Goal: Task Accomplishment & Management: Complete application form

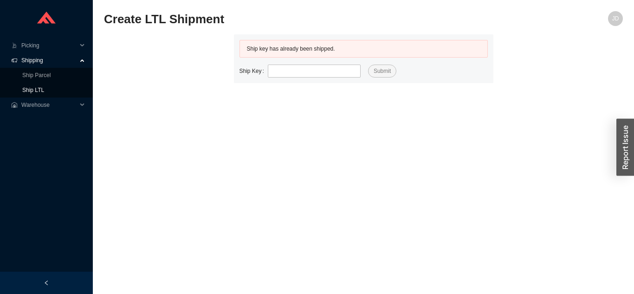
click at [44, 87] on link "Ship LTL" at bounding box center [33, 90] width 22 height 7
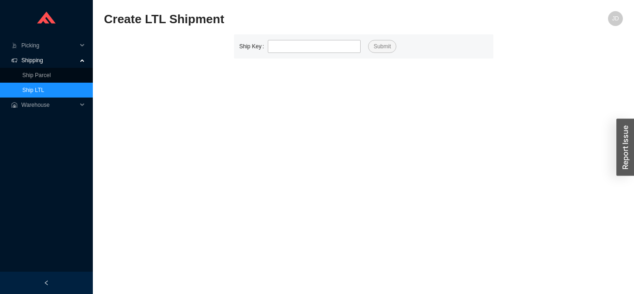
type input "529562"
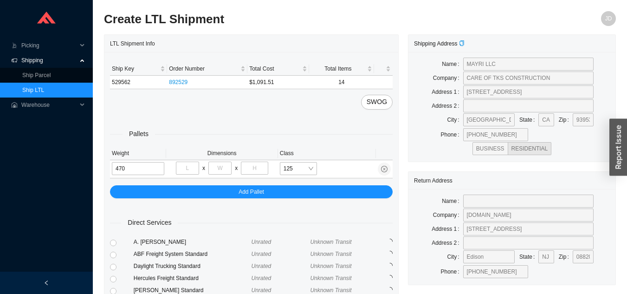
type input "470"
click at [189, 171] on input "tel" at bounding box center [187, 168] width 23 height 13
type input "48"
click at [227, 167] on input "tel" at bounding box center [220, 168] width 23 height 13
type input "32"
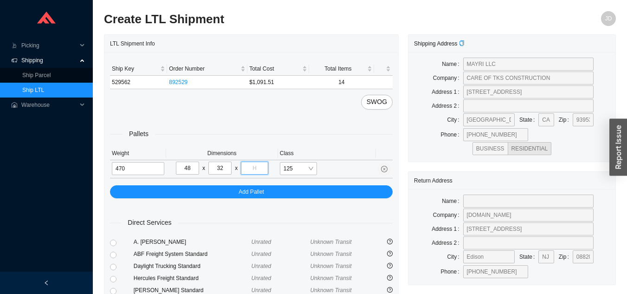
click at [259, 163] on input "tel" at bounding box center [254, 168] width 27 height 13
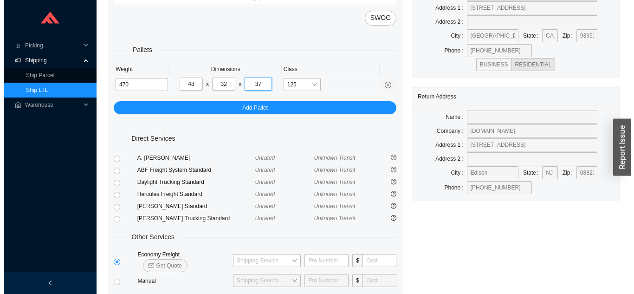
scroll to position [113, 0]
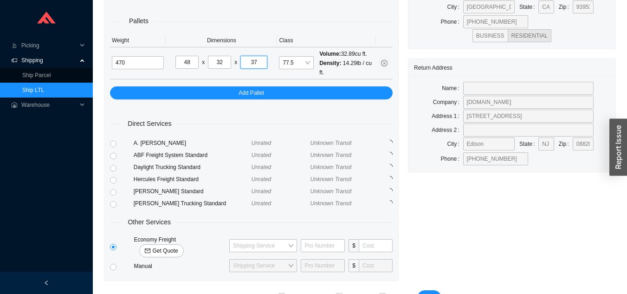
type input "37"
click at [178, 246] on span "Get Quote" at bounding box center [165, 250] width 26 height 9
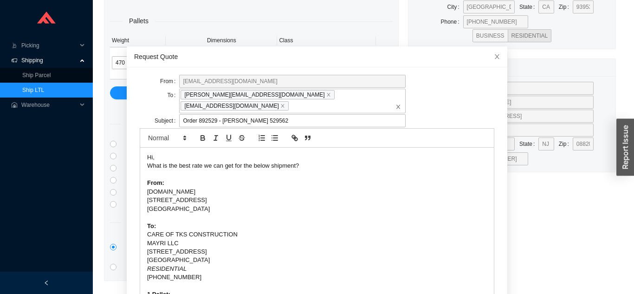
scroll to position [33, 0]
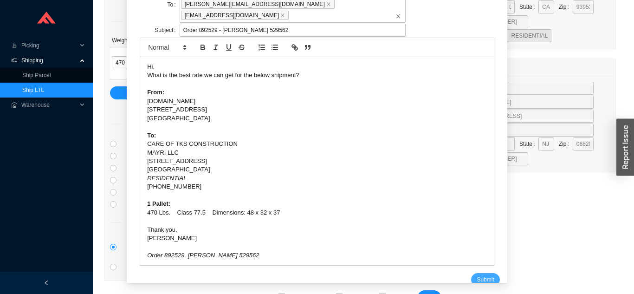
click at [477, 275] on span "Submit" at bounding box center [485, 279] width 17 height 9
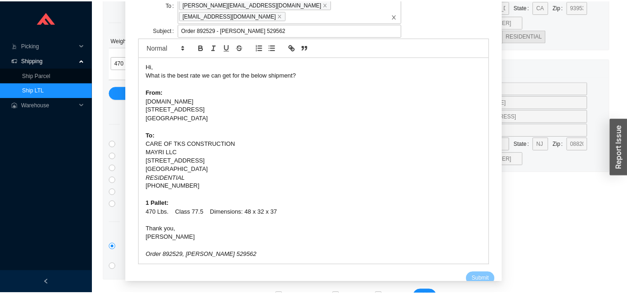
scroll to position [11, 0]
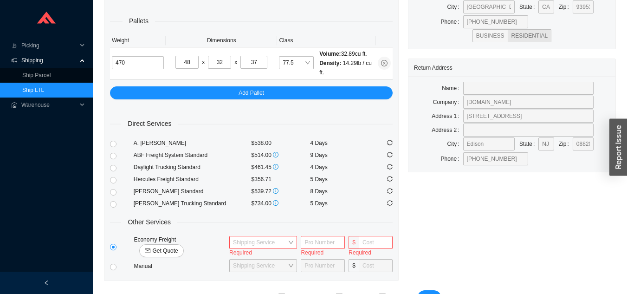
click at [44, 87] on link "Ship LTL" at bounding box center [33, 90] width 22 height 7
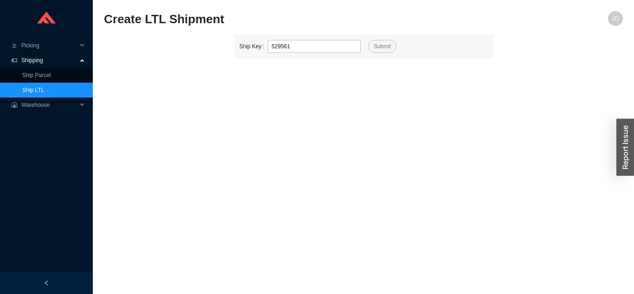
type input "529561"
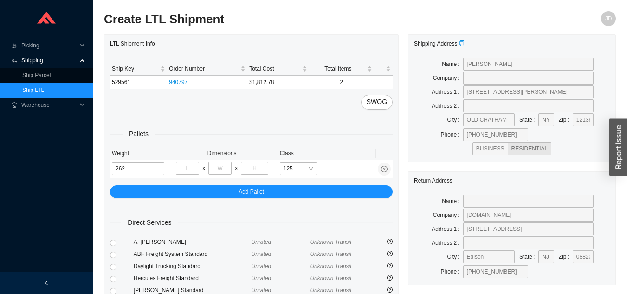
type input "262"
click at [191, 169] on input "tel" at bounding box center [187, 168] width 23 height 13
type input "48"
click at [226, 164] on input "tel" at bounding box center [220, 168] width 23 height 13
type input "32"
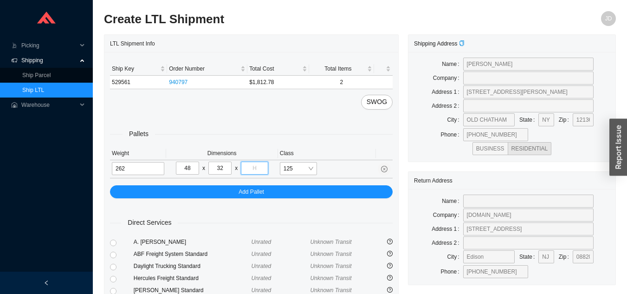
click at [260, 166] on input "tel" at bounding box center [254, 168] width 27 height 13
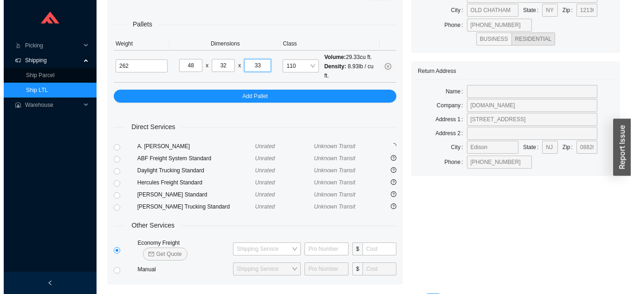
scroll to position [127, 0]
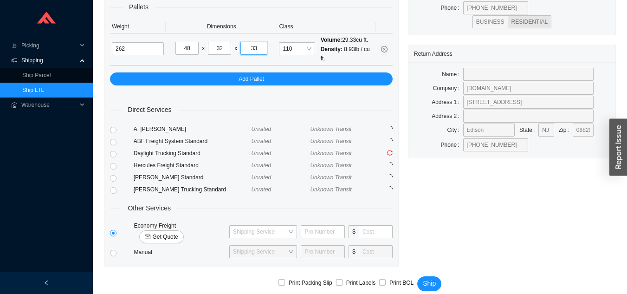
type input "33"
click at [178, 232] on span "Get Quote" at bounding box center [165, 236] width 26 height 9
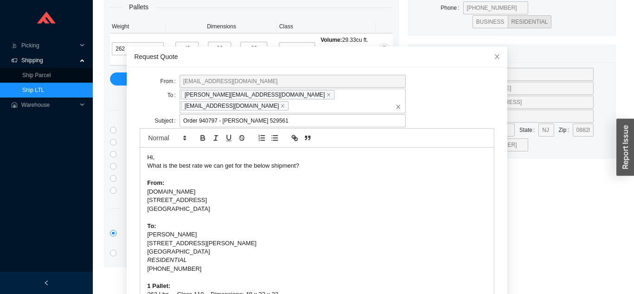
scroll to position [25, 0]
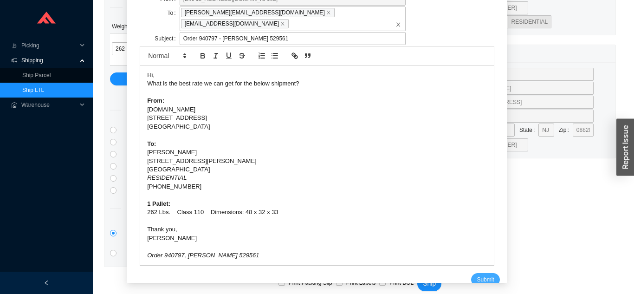
click at [477, 275] on span "Submit" at bounding box center [485, 279] width 17 height 9
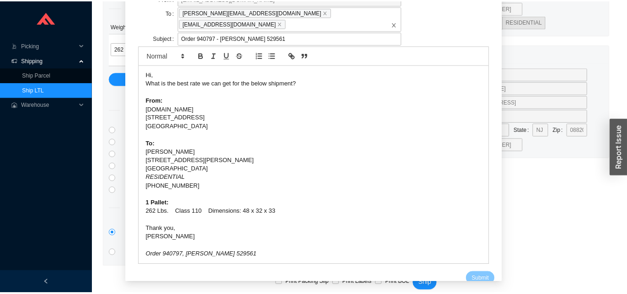
scroll to position [11, 0]
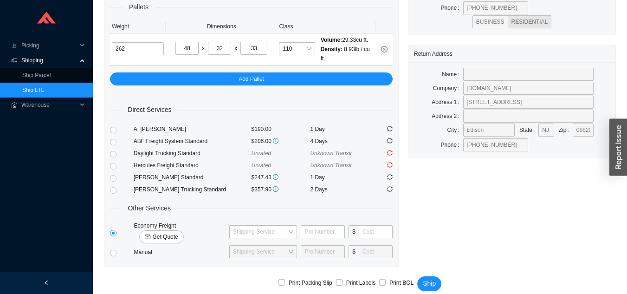
click at [44, 88] on link "Ship LTL" at bounding box center [33, 90] width 22 height 7
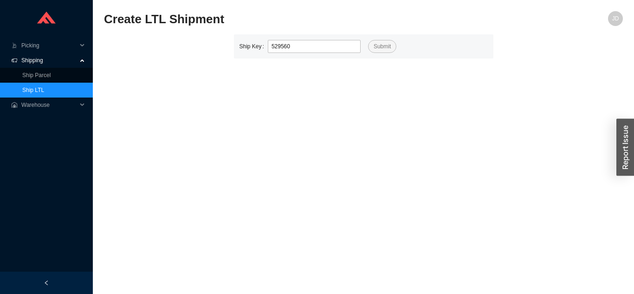
type input "529560"
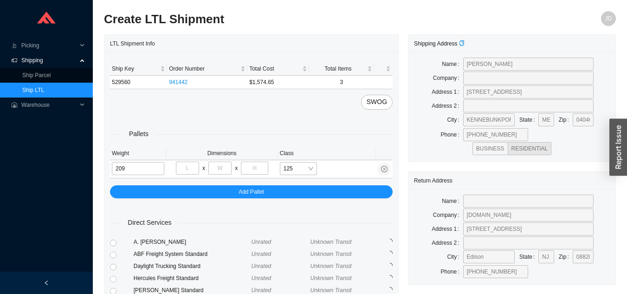
type input "209"
click at [190, 162] on input "tel" at bounding box center [187, 168] width 23 height 13
type input "48"
click at [225, 168] on input "tel" at bounding box center [220, 168] width 23 height 13
type input "32"
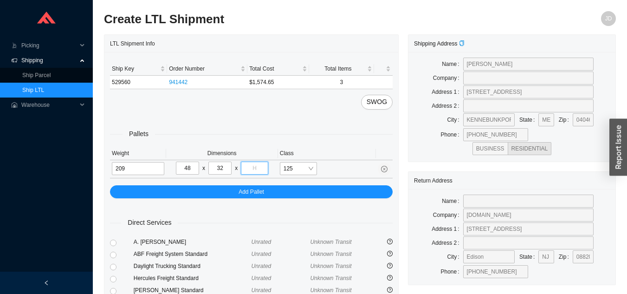
click at [259, 166] on input "tel" at bounding box center [254, 168] width 27 height 13
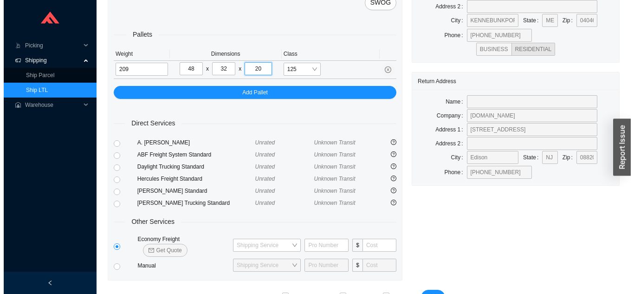
scroll to position [113, 0]
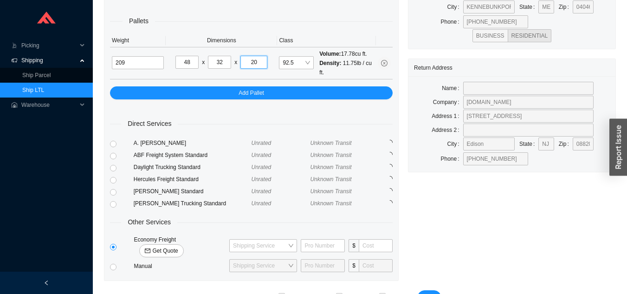
type input "20"
click at [178, 246] on span "Get Quote" at bounding box center [165, 250] width 26 height 9
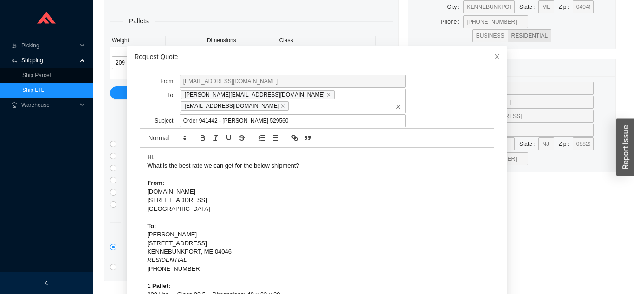
scroll to position [25, 0]
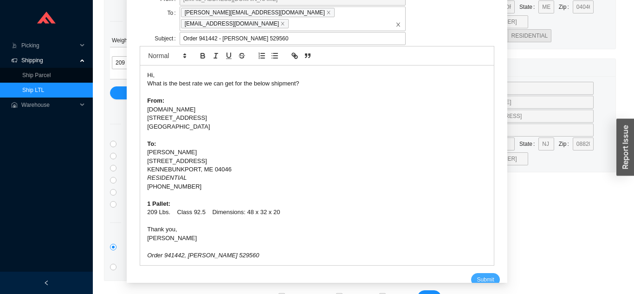
click at [477, 275] on span "Submit" at bounding box center [485, 279] width 17 height 9
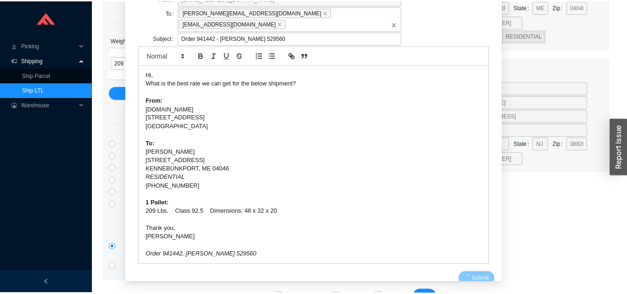
scroll to position [11, 0]
